Goal: Transaction & Acquisition: Purchase product/service

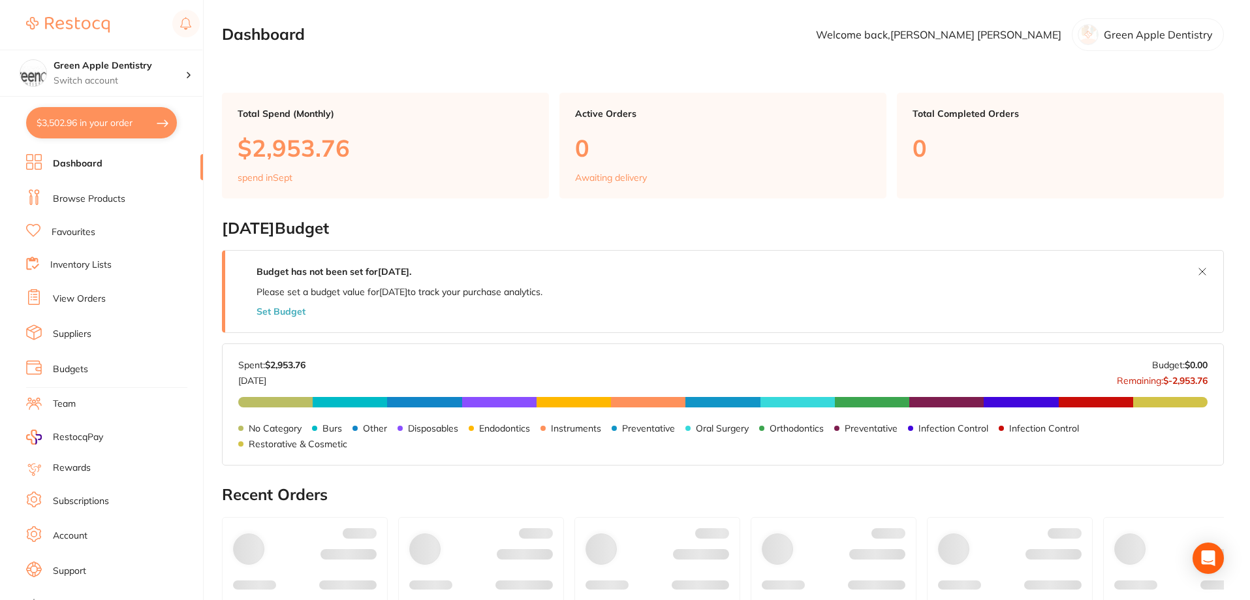
click at [123, 128] on button "$3,502.96 in your order" at bounding box center [101, 122] width 151 height 31
checkbox input "true"
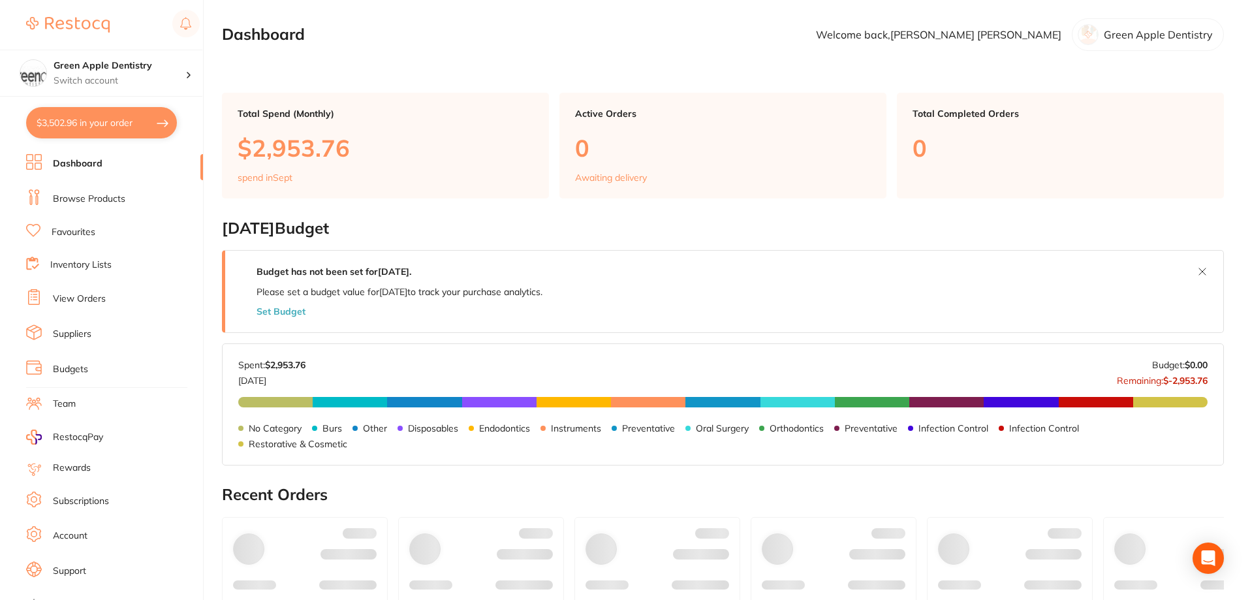
checkbox input "true"
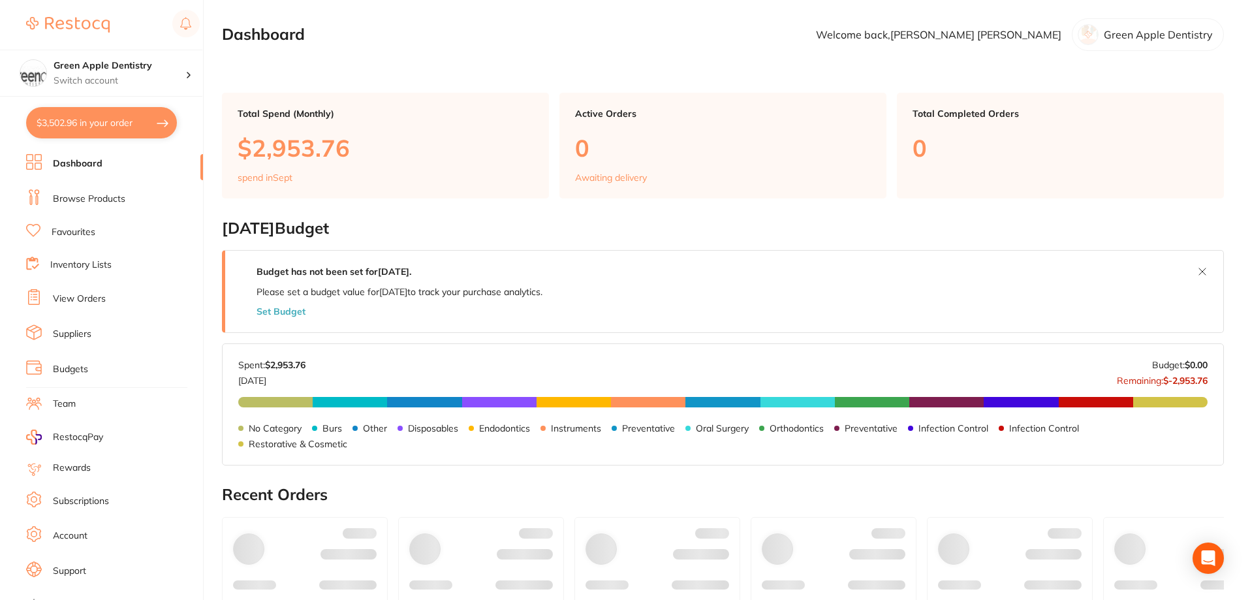
checkbox input "true"
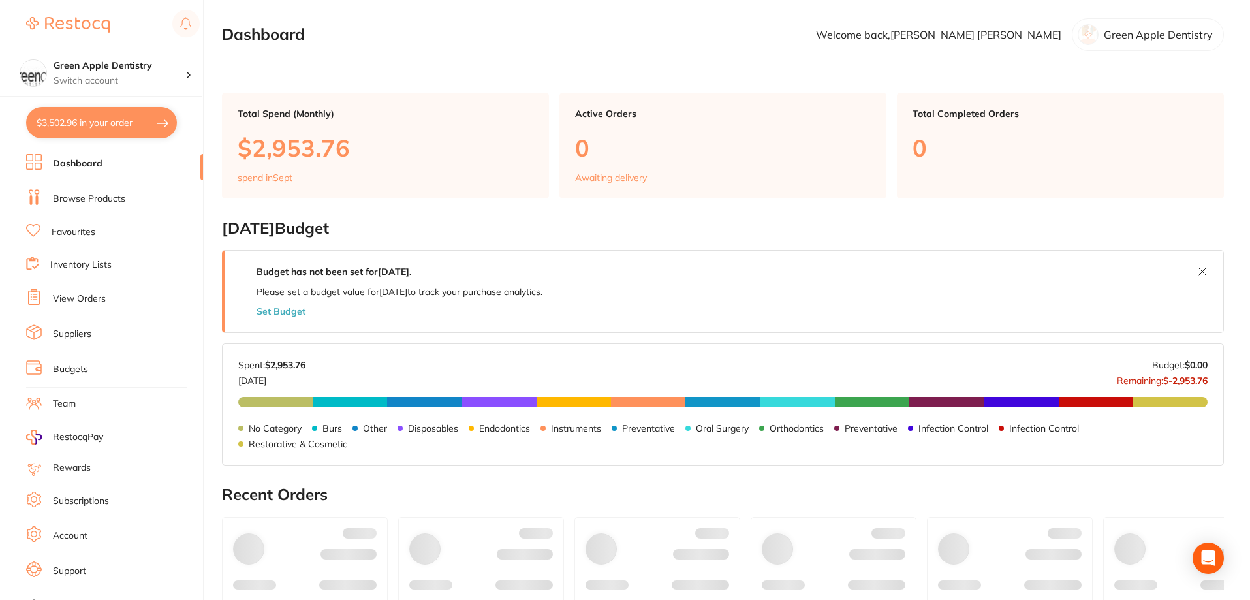
checkbox input "true"
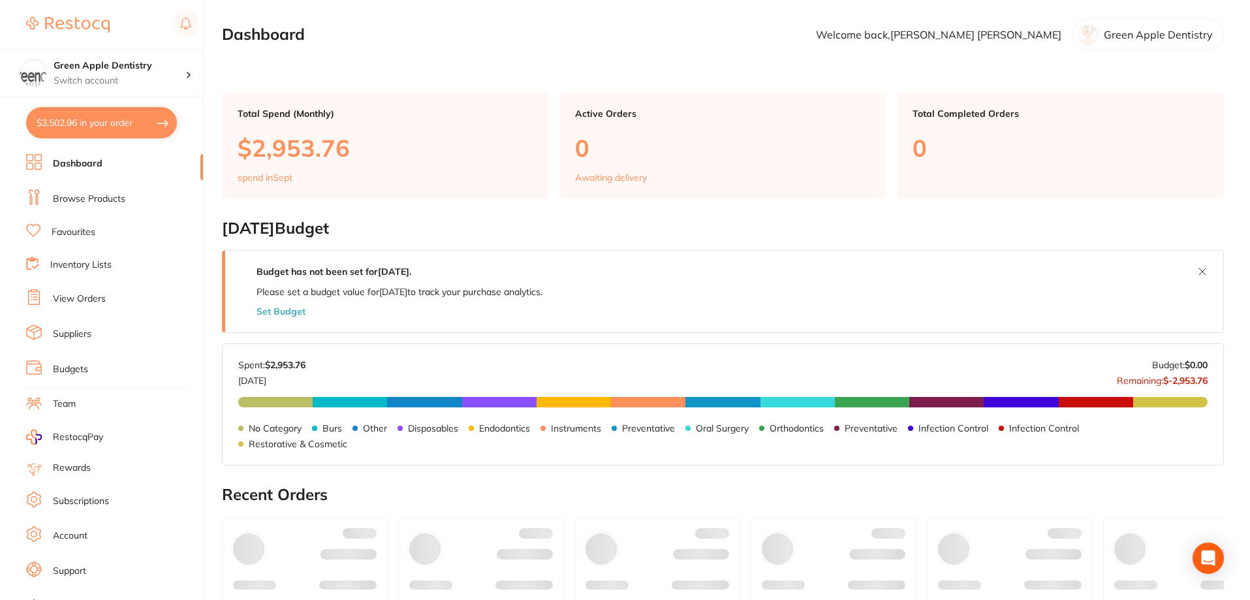
checkbox input "true"
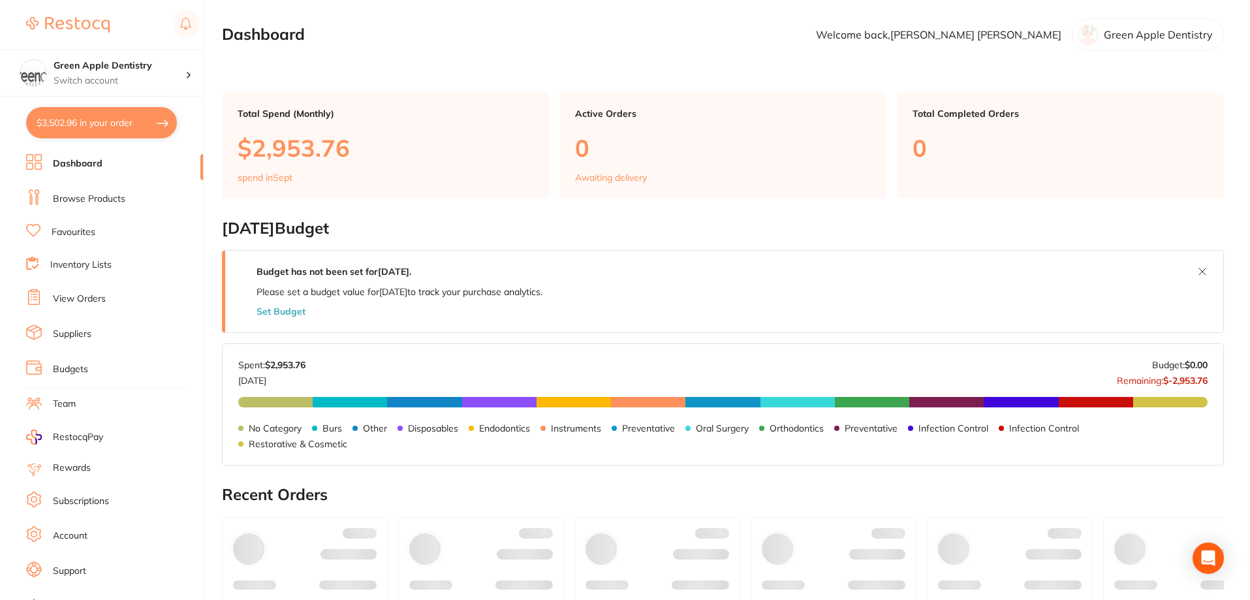
checkbox input "true"
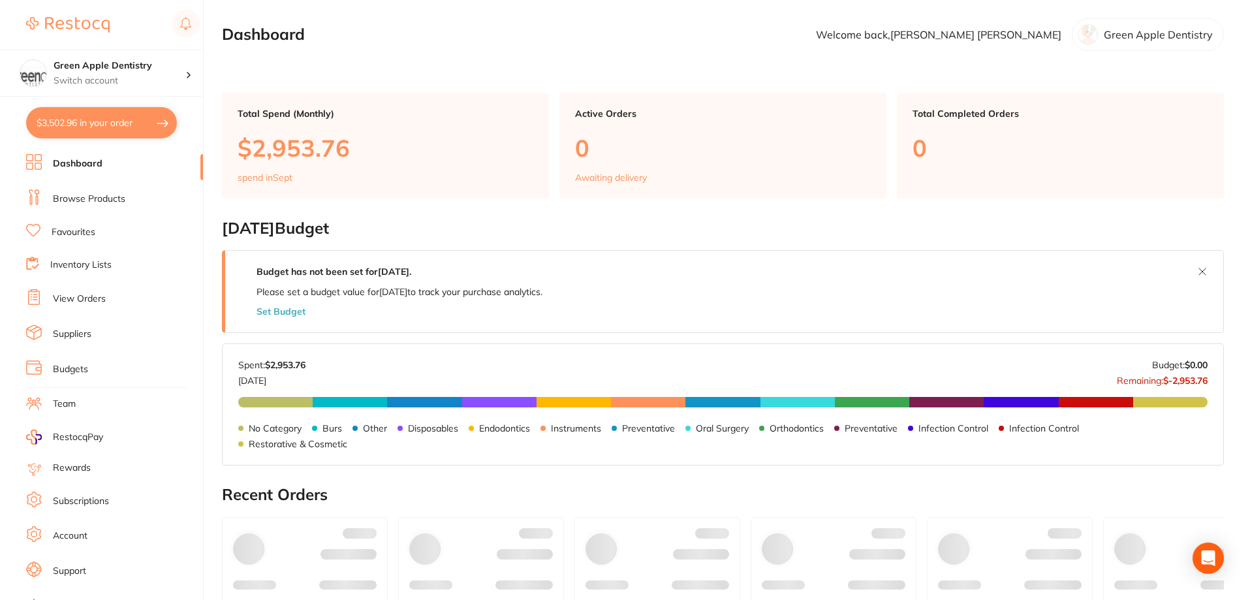
checkbox input "true"
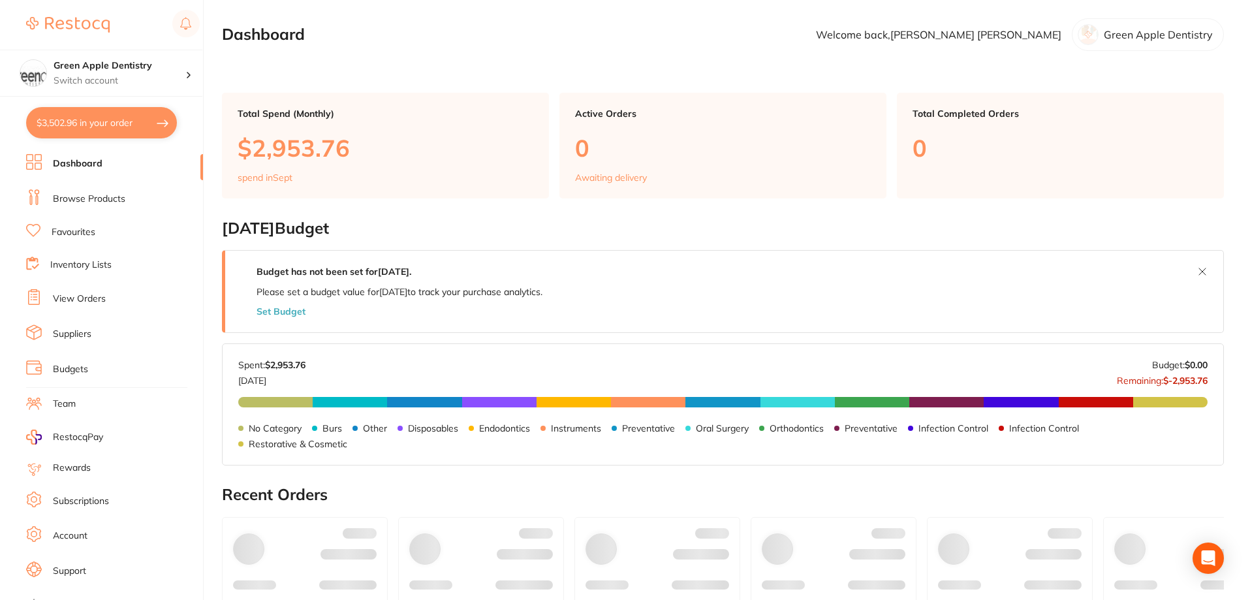
checkbox input "true"
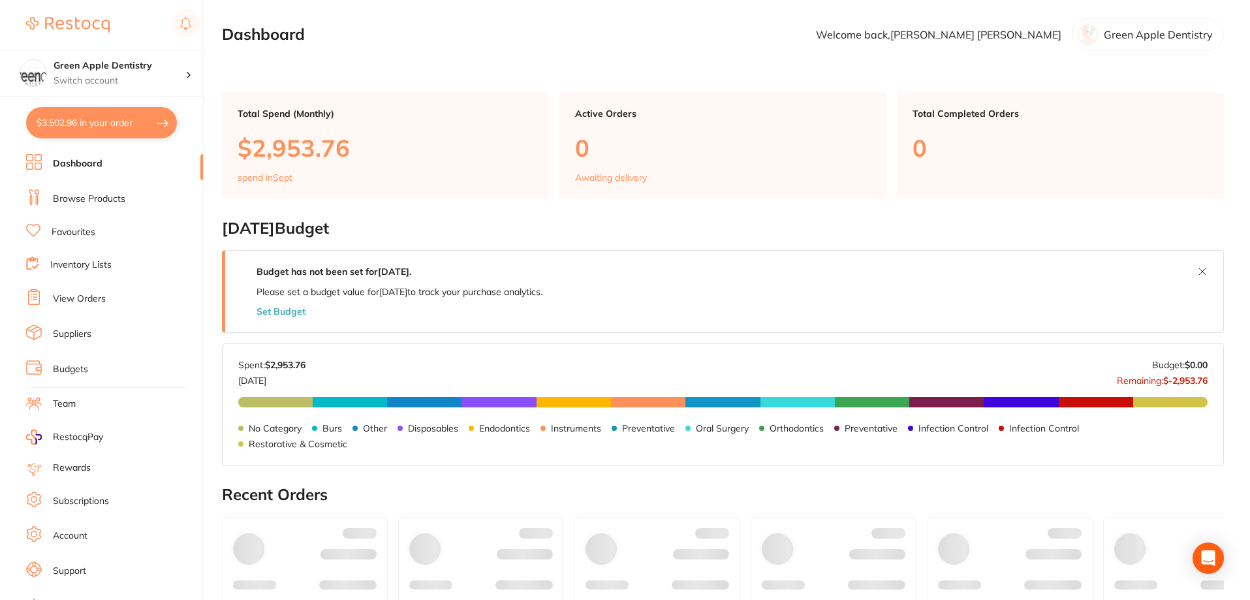
checkbox input "true"
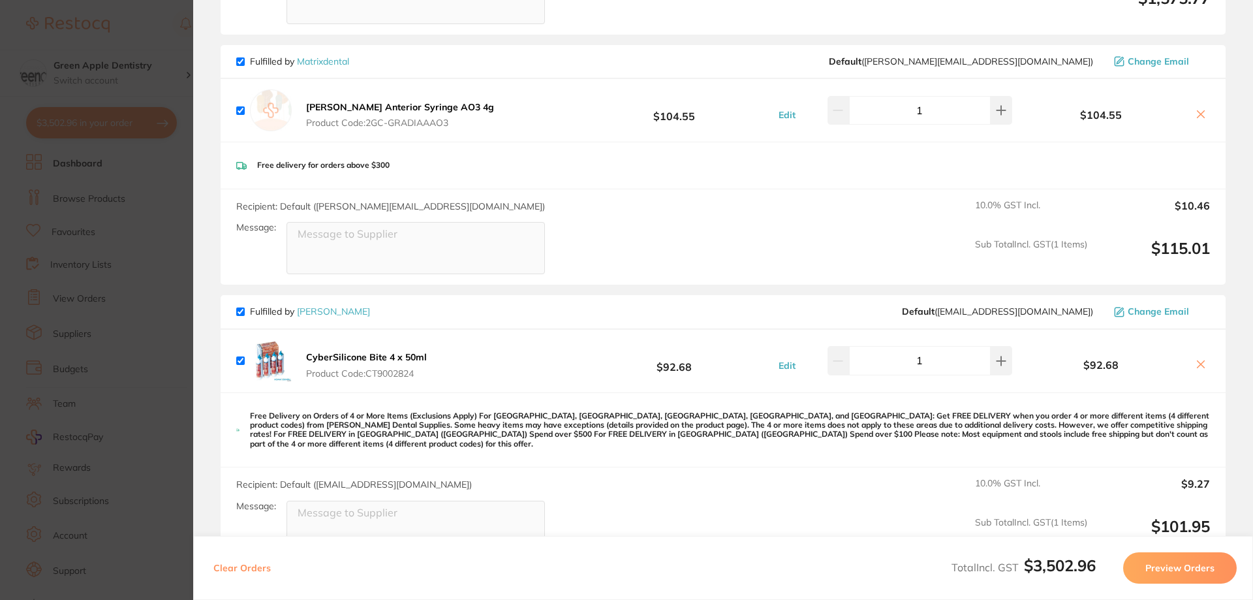
scroll to position [3163, 0]
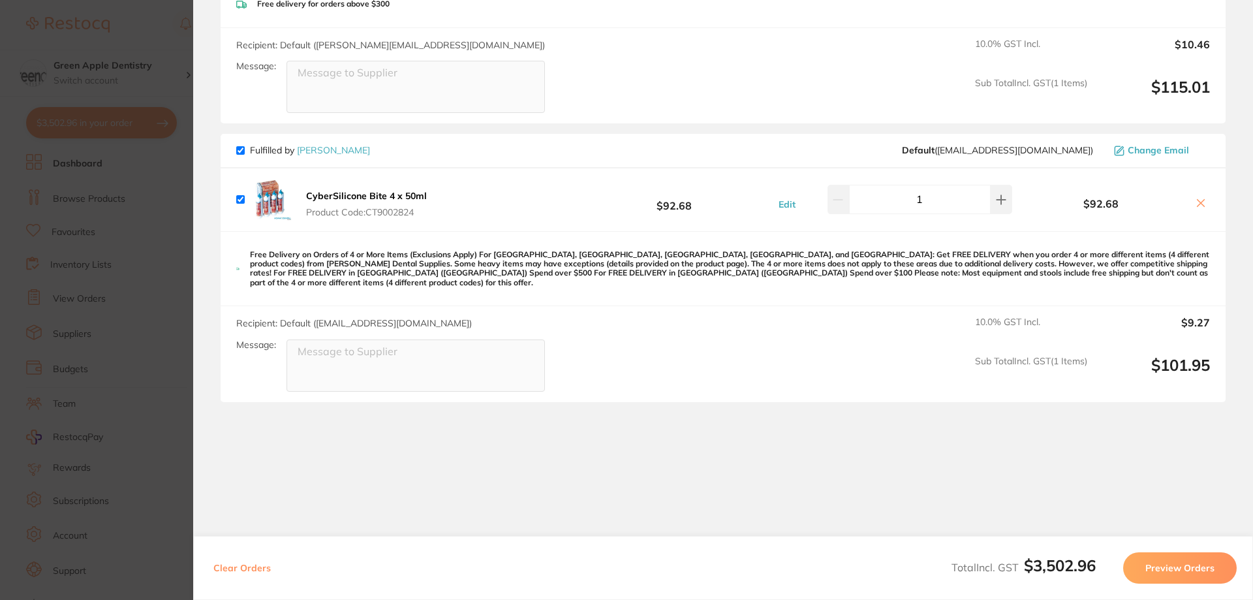
click at [174, 217] on section "Update RRP Set your pre negotiated price for this item. Item Agreed RRP (excl. …" at bounding box center [626, 300] width 1253 height 600
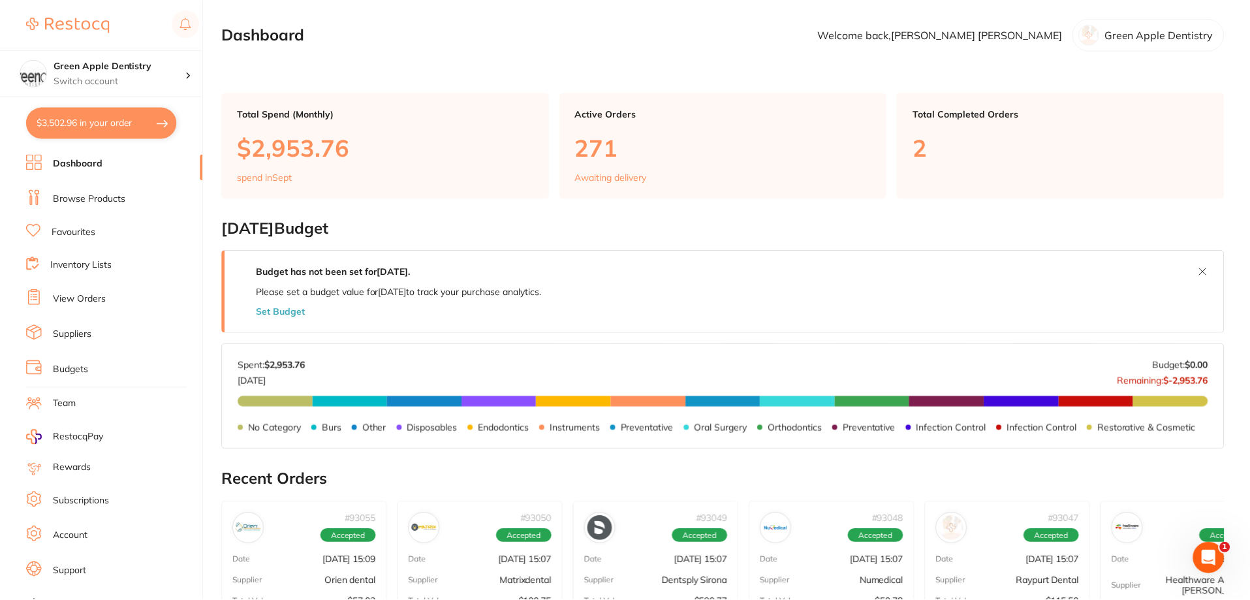
scroll to position [3, 0]
